Goal: Information Seeking & Learning: Learn about a topic

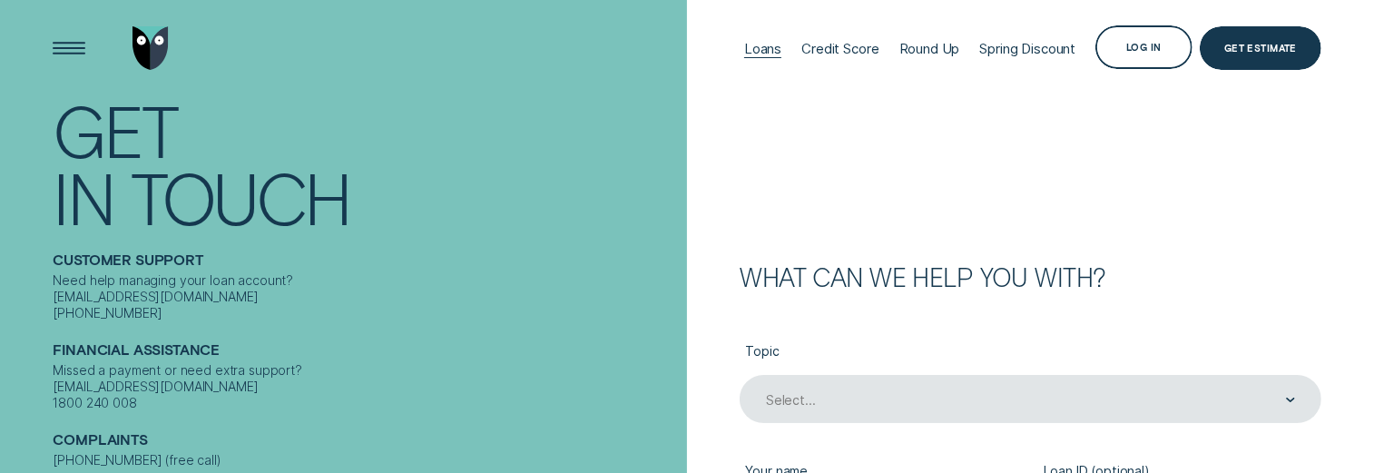
click at [744, 52] on div "Loans" at bounding box center [762, 48] width 37 height 17
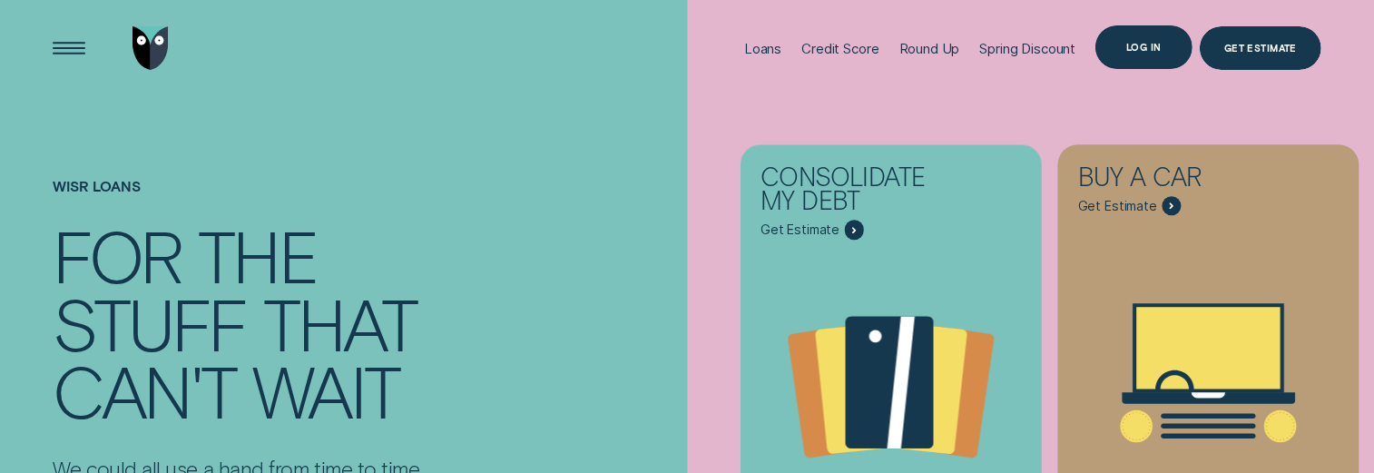
click at [1128, 50] on div "Log in" at bounding box center [1144, 47] width 35 height 8
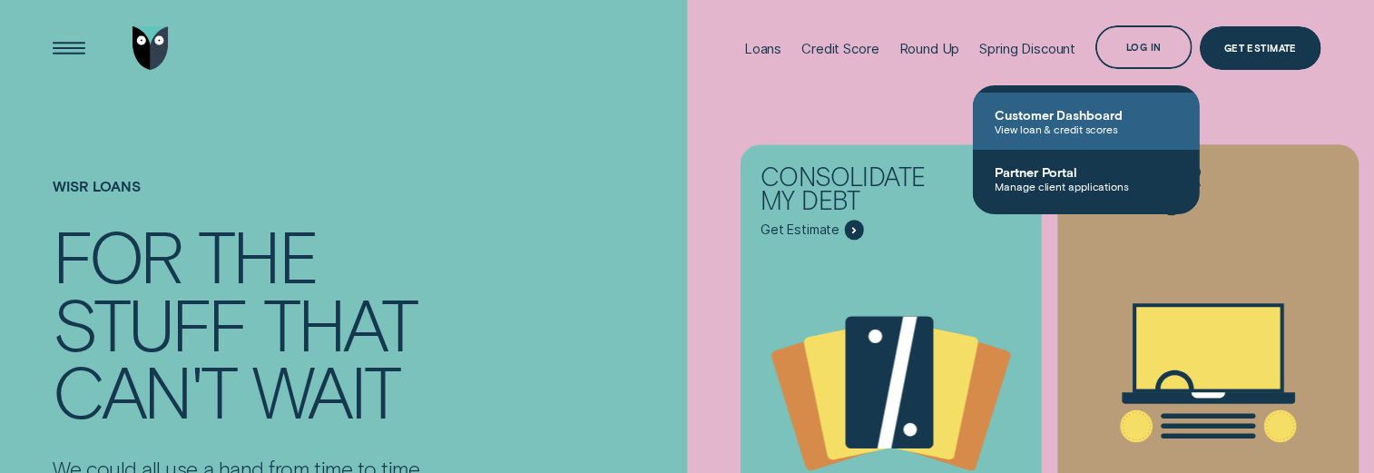
click at [1065, 121] on span "Customer Dashboard" at bounding box center [1086, 114] width 183 height 15
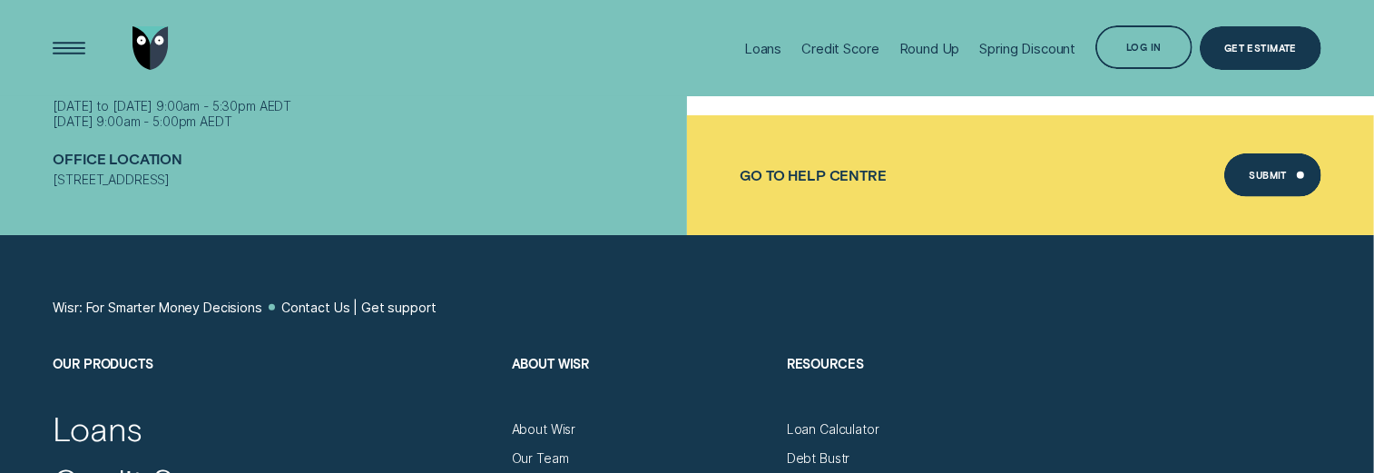
scroll to position [817, 0]
click at [1269, 175] on div "Submit" at bounding box center [1268, 177] width 38 height 8
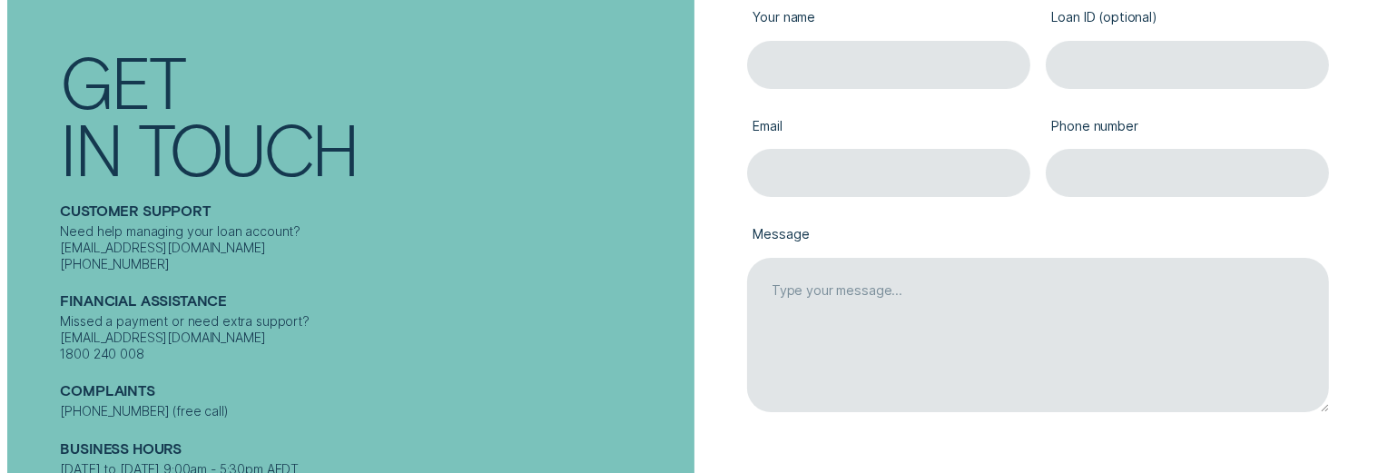
scroll to position [0, 0]
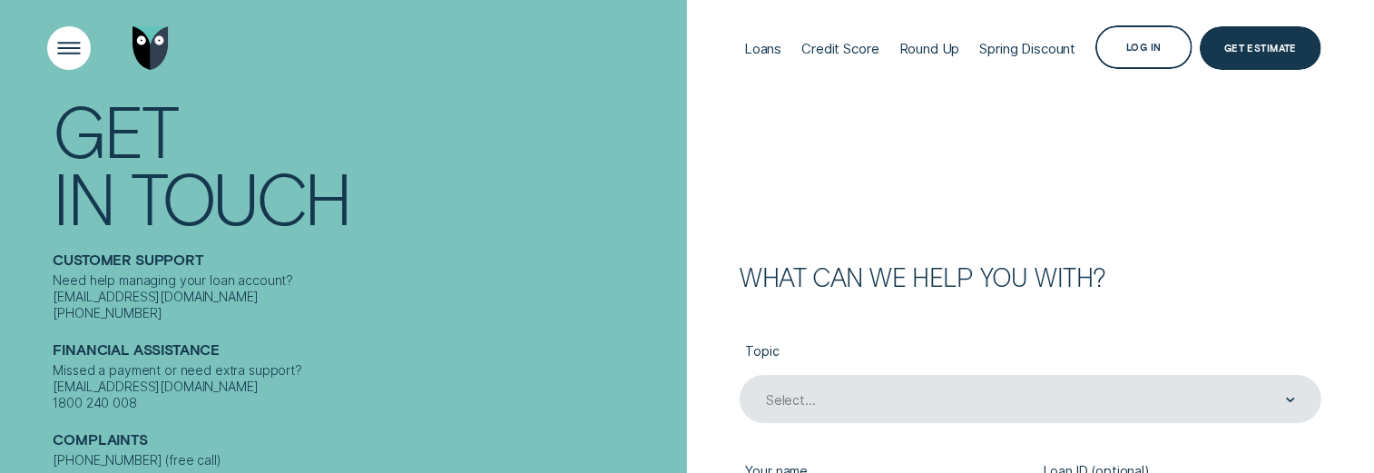
click at [73, 44] on div "Open Menu" at bounding box center [69, 48] width 62 height 62
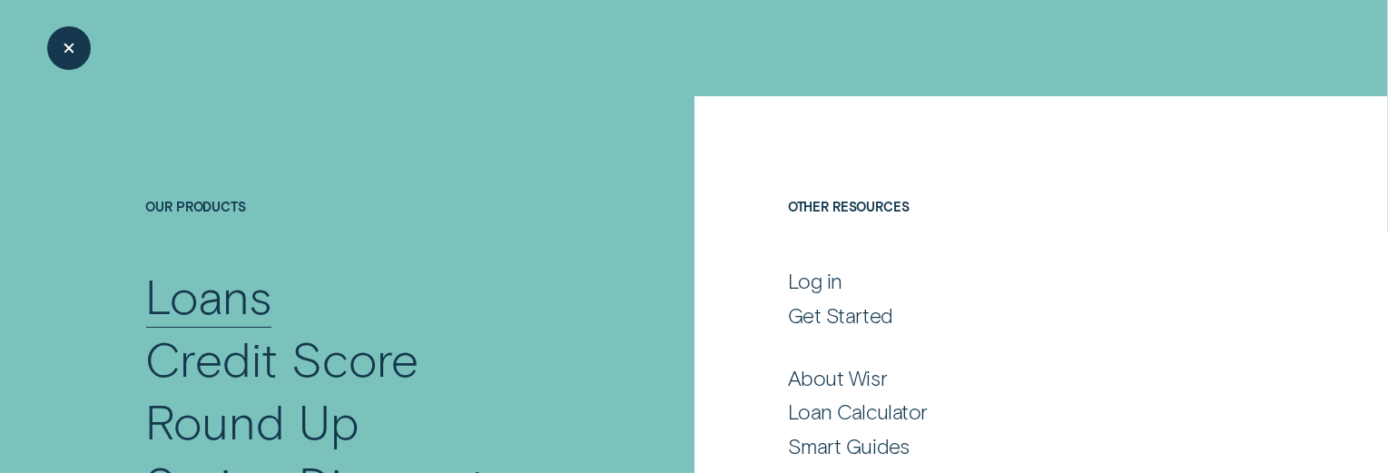
click at [192, 300] on div "Loans" at bounding box center [209, 295] width 126 height 63
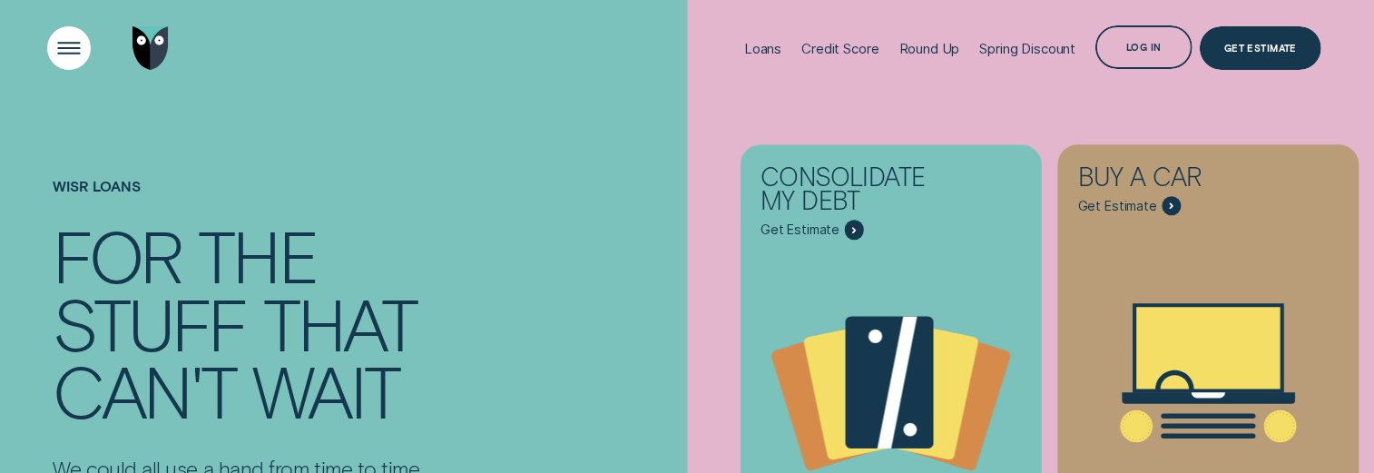
click at [65, 54] on div "Open Menu" at bounding box center [69, 48] width 62 height 62
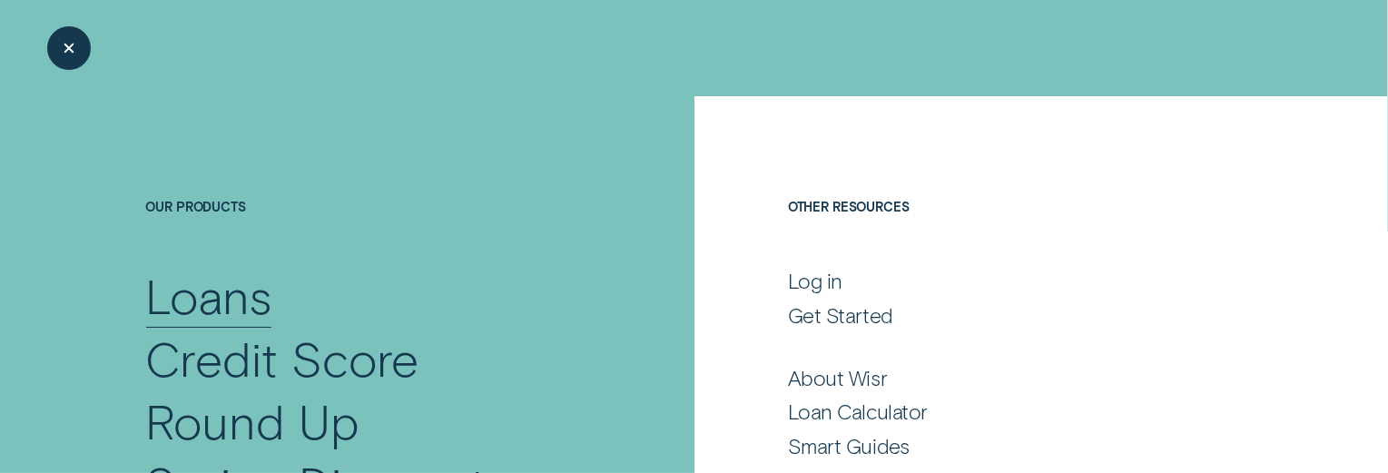
click at [217, 291] on div "Loans" at bounding box center [209, 295] width 126 height 63
